Goal: Task Accomplishment & Management: Complete application form

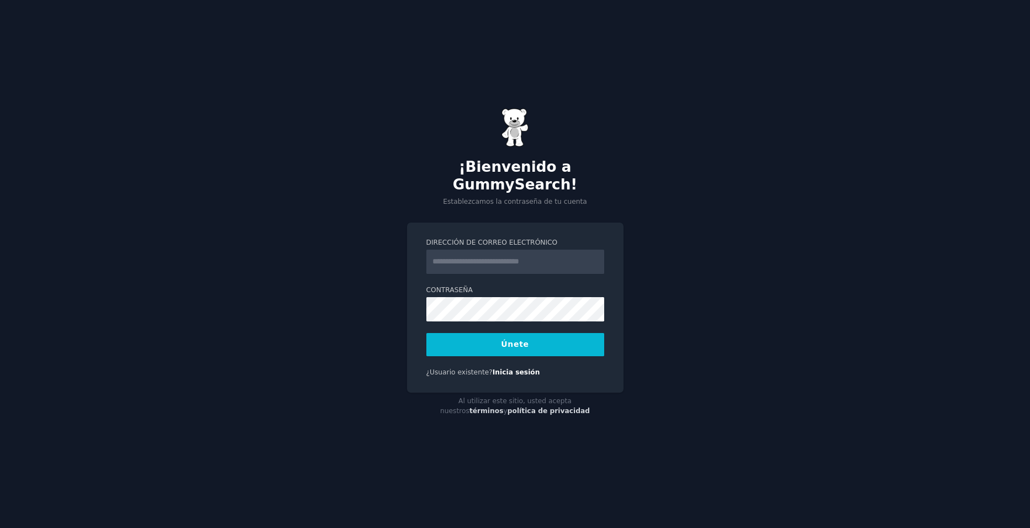
click at [494, 251] on input "Dirección de correo electrónico" at bounding box center [515, 262] width 178 height 24
type input "**********"
click at [507, 336] on button "Únete" at bounding box center [515, 344] width 178 height 23
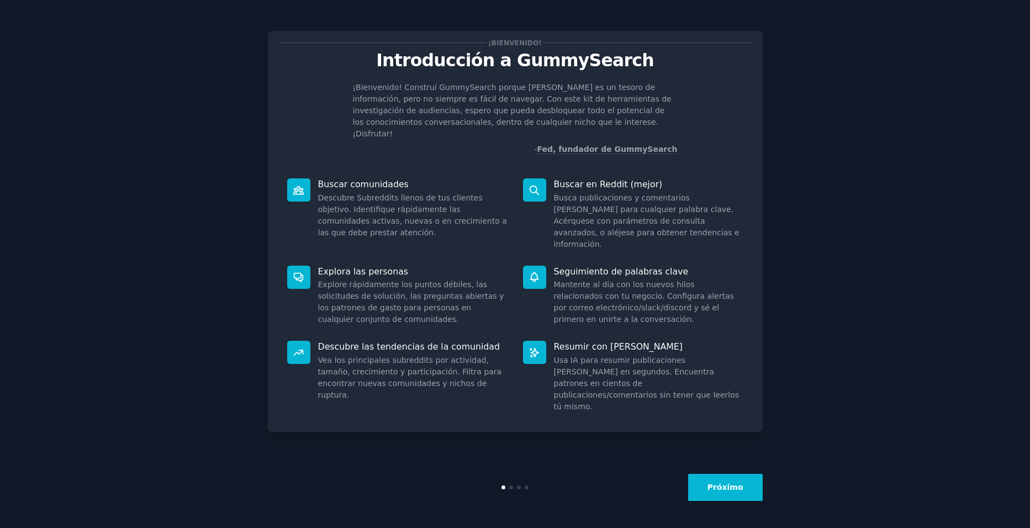
click at [714, 491] on button "Próximo" at bounding box center [725, 487] width 75 height 27
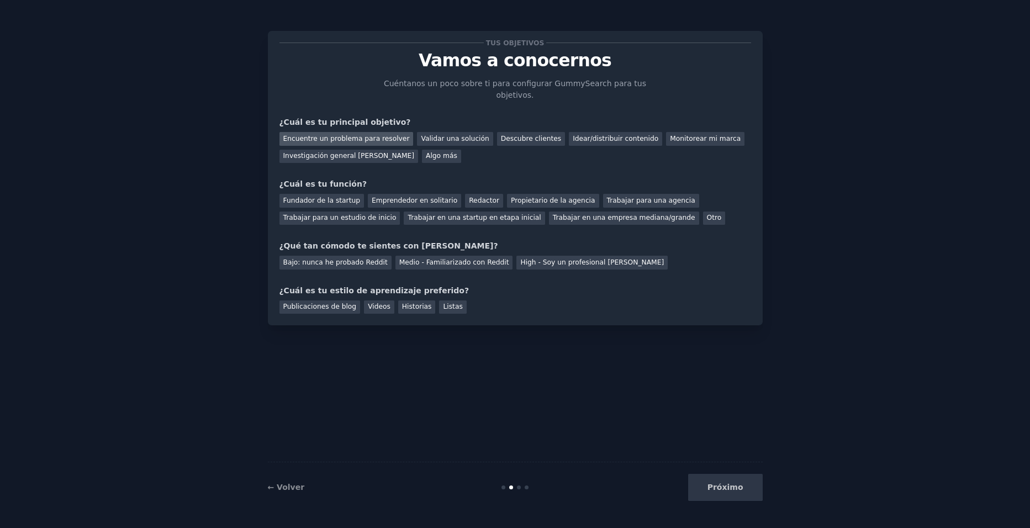
click at [371, 132] on div "Encuentre un problema para resolver" at bounding box center [347, 139] width 134 height 14
click at [449, 132] on div "Validar una solución" at bounding box center [455, 139] width 76 height 14
click at [636, 194] on div "Trabajar para una agencia" at bounding box center [651, 201] width 96 height 14
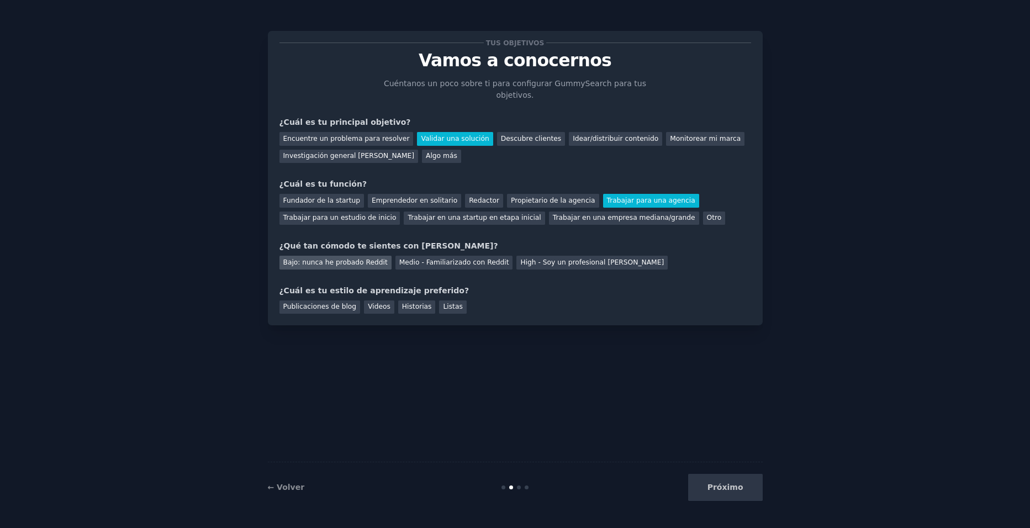
click at [341, 256] on div "Bajo: nunca he probado Reddit" at bounding box center [336, 263] width 112 height 14
click at [367, 301] on div "Videos" at bounding box center [379, 308] width 30 height 14
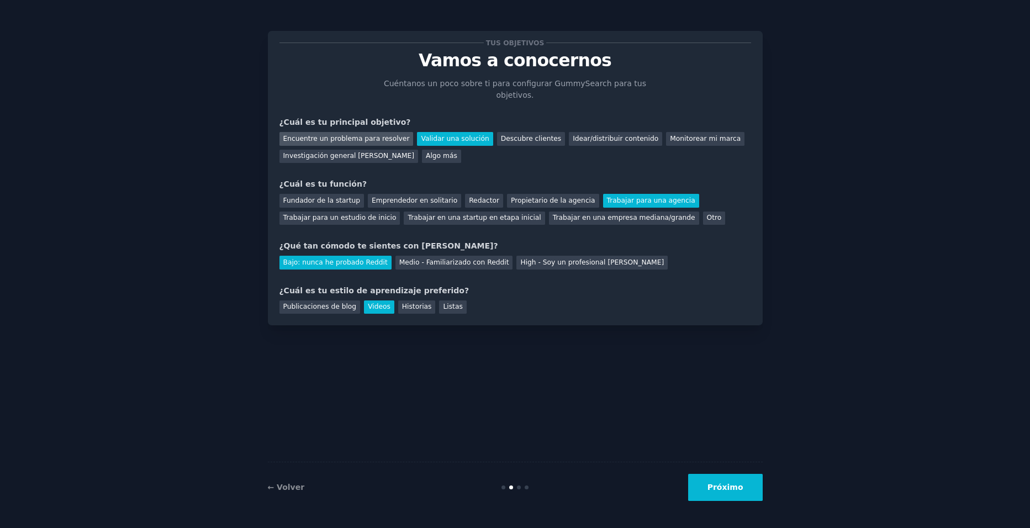
click at [374, 132] on div "Encuentre un problema para resolver" at bounding box center [347, 139] width 134 height 14
click at [713, 481] on button "Próximo" at bounding box center [725, 487] width 75 height 27
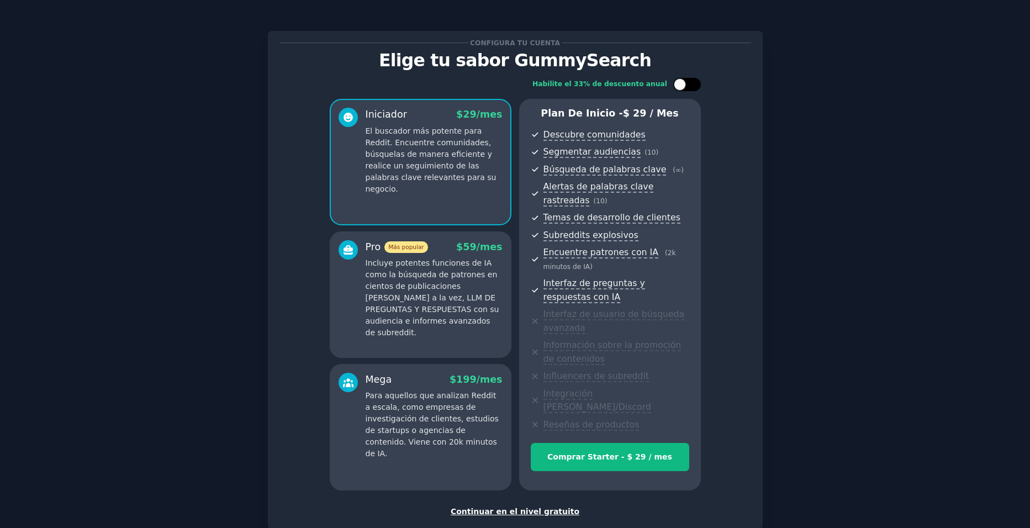
click at [692, 80] on div at bounding box center [687, 84] width 28 height 13
checkbox input "true"
